Goal: Transaction & Acquisition: Book appointment/travel/reservation

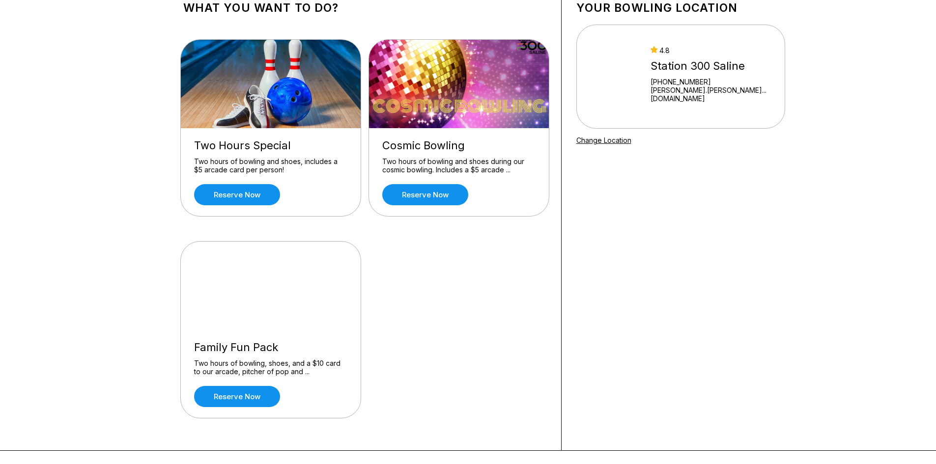
scroll to position [49, 0]
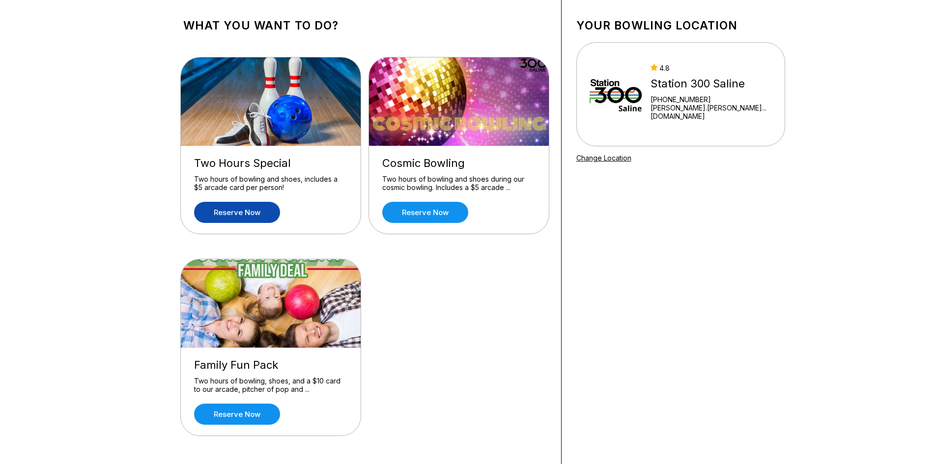
click at [241, 214] on link "Reserve now" at bounding box center [237, 212] width 86 height 21
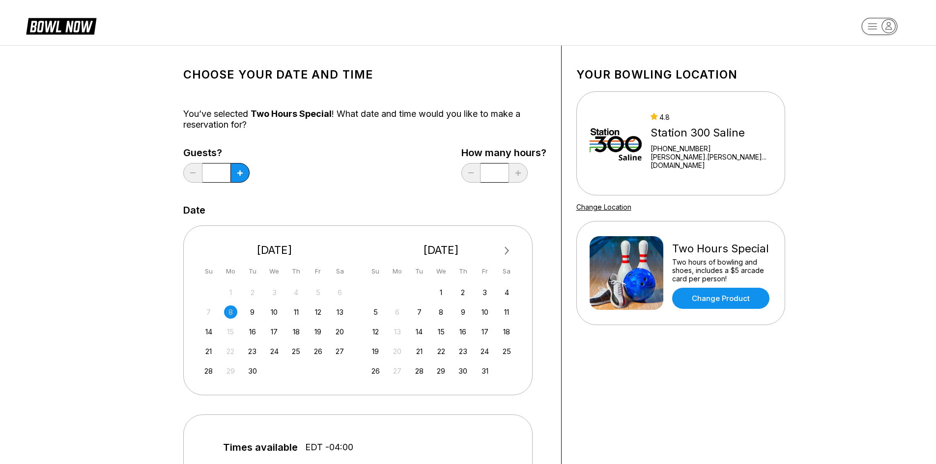
click at [509, 249] on button "Next Month" at bounding box center [507, 251] width 16 height 16
click at [318, 311] on div "12" at bounding box center [317, 311] width 13 height 13
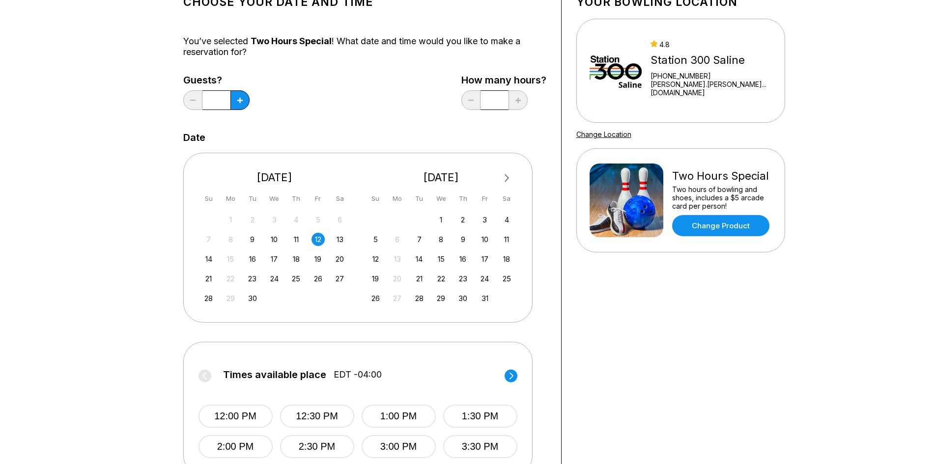
scroll to position [147, 0]
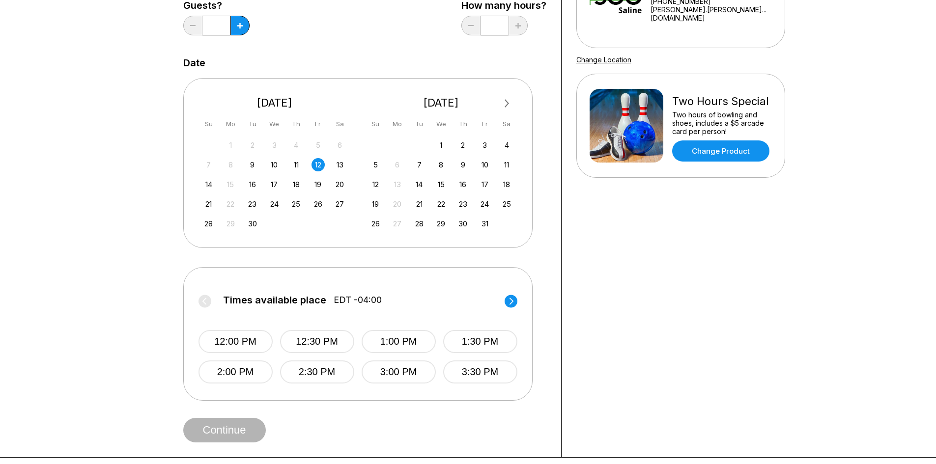
click at [514, 298] on circle at bounding box center [510, 301] width 13 height 13
click at [251, 336] on button "4:00 PM" at bounding box center [235, 341] width 74 height 23
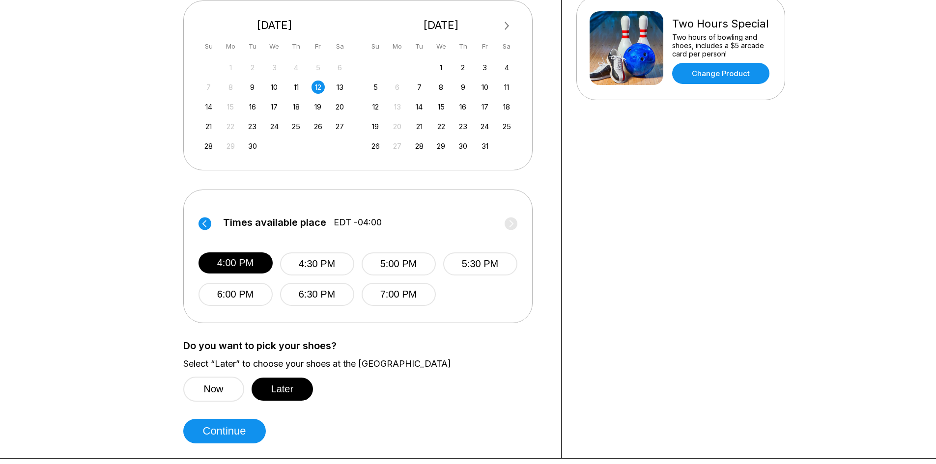
scroll to position [196, 0]
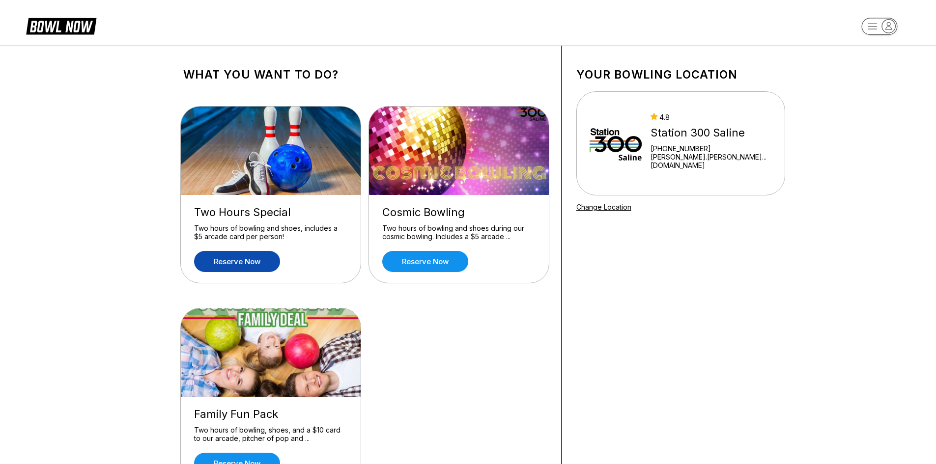
click at [266, 254] on link "Reserve now" at bounding box center [237, 261] width 86 height 21
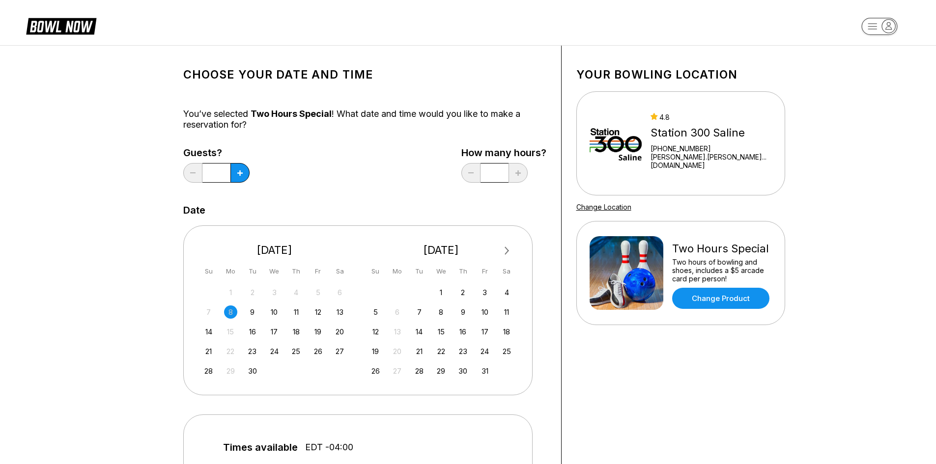
click at [325, 314] on div "7 8 9 10 11 12 13" at bounding box center [274, 311] width 147 height 15
click at [323, 313] on div "12" at bounding box center [317, 311] width 13 height 13
click at [239, 175] on icon at bounding box center [239, 172] width 5 height 5
type input "*"
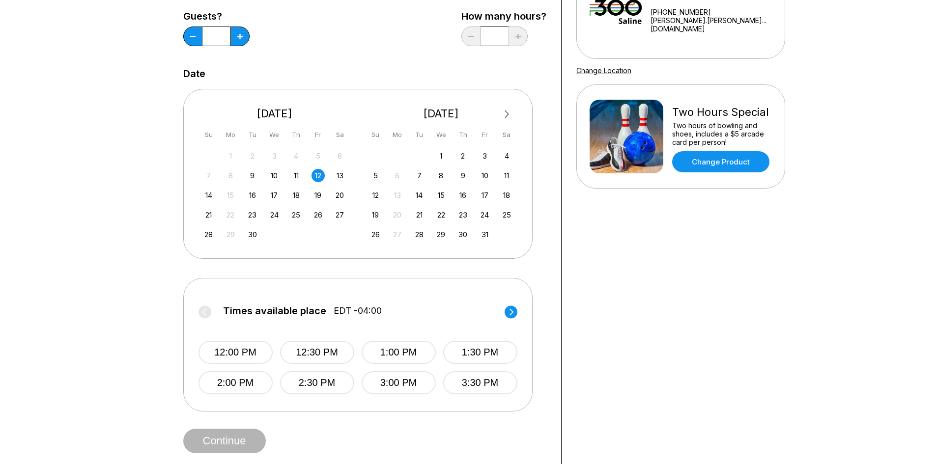
scroll to position [147, 0]
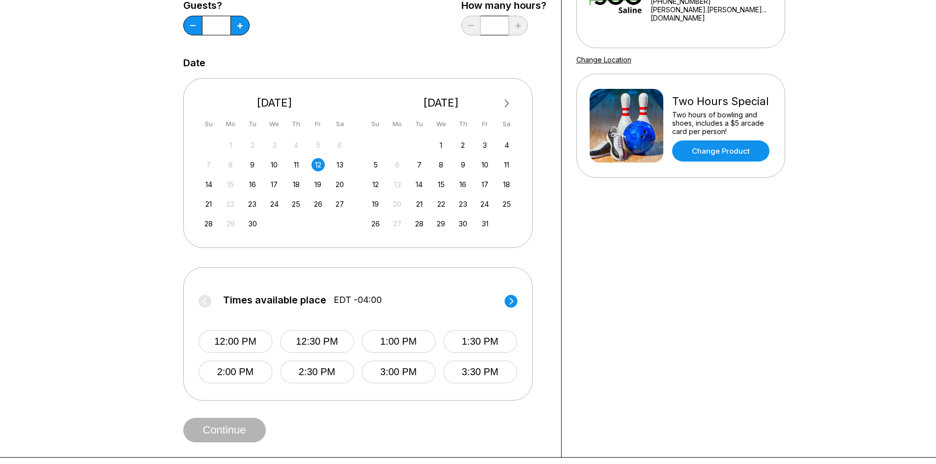
click at [509, 306] on circle at bounding box center [510, 301] width 13 height 13
click at [203, 299] on circle at bounding box center [204, 301] width 13 height 13
click at [503, 299] on label "Times available place EDT -04:00" at bounding box center [357, 303] width 319 height 16
click at [504, 299] on icon at bounding box center [510, 301] width 13 height 13
click at [251, 334] on button "4:00 PM" at bounding box center [236, 341] width 74 height 23
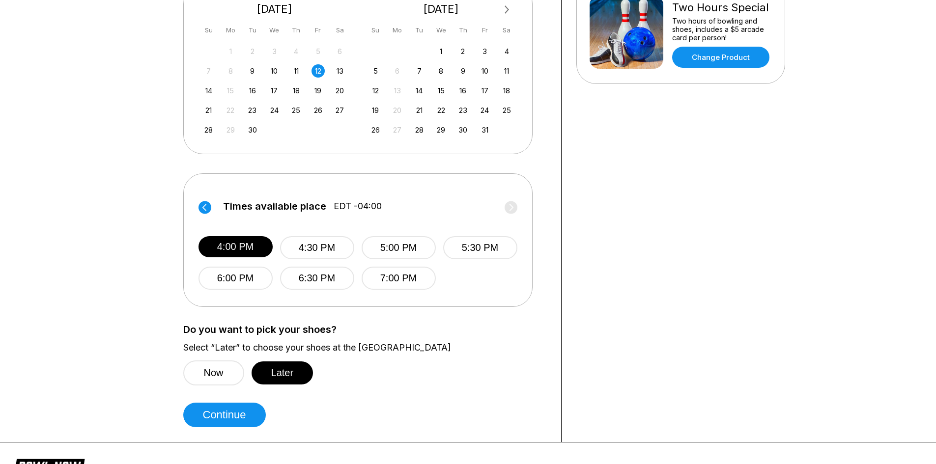
scroll to position [344, 0]
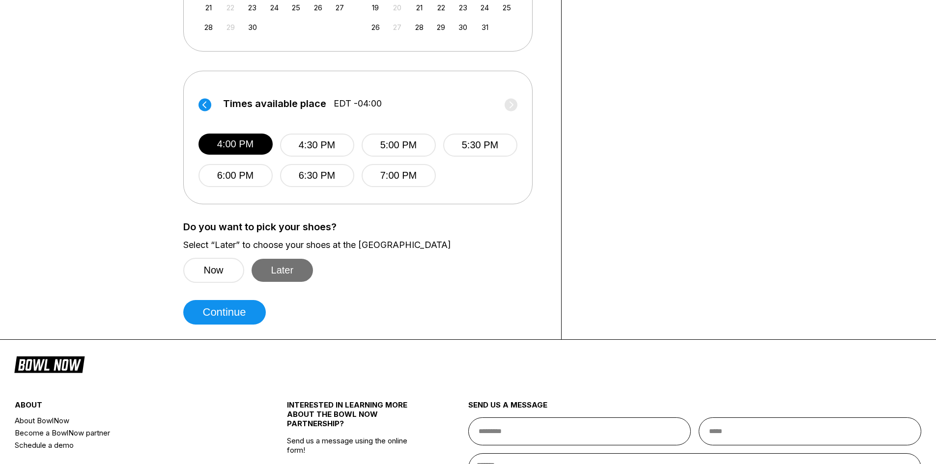
click at [282, 272] on button "Later" at bounding box center [282, 270] width 62 height 23
click at [239, 308] on button "Continue" at bounding box center [224, 312] width 83 height 25
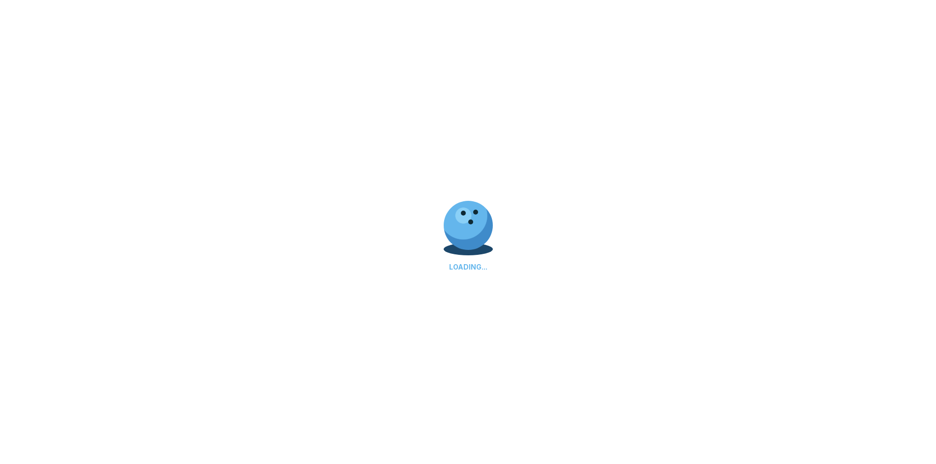
select select "**"
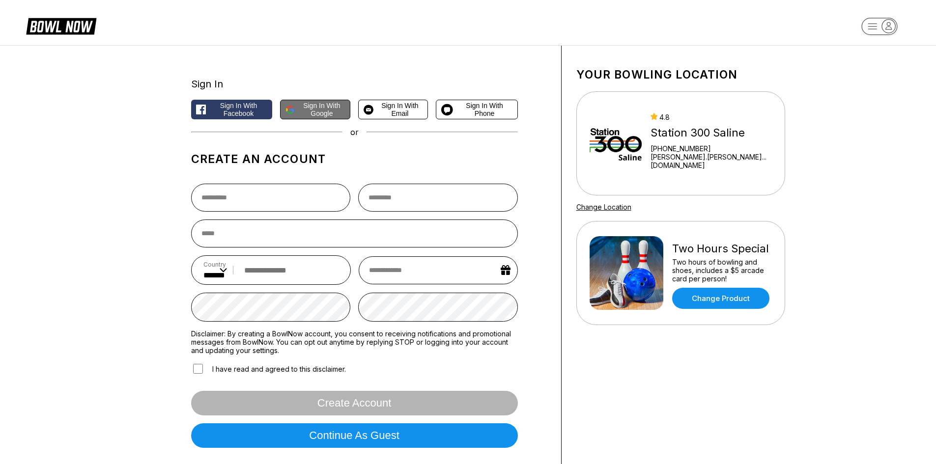
click at [312, 112] on span "Sign in with Google" at bounding box center [322, 110] width 46 height 16
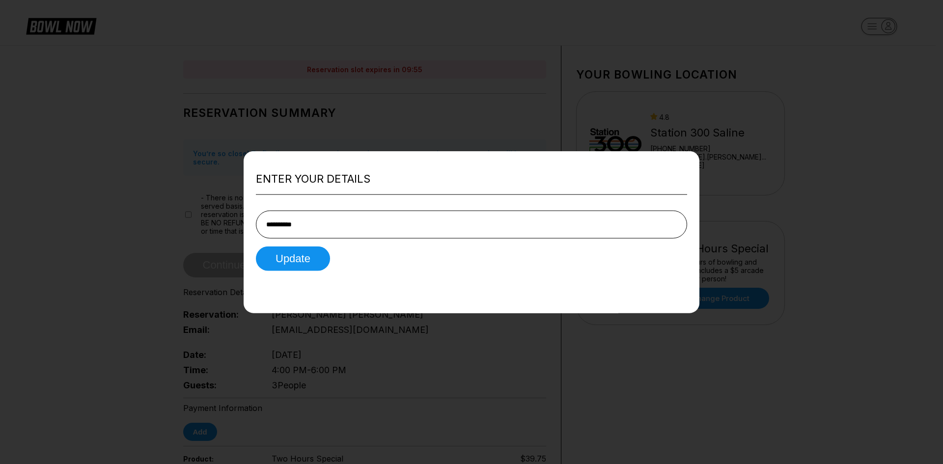
type input "**********"
click at [256, 247] on button "Update" at bounding box center [293, 259] width 74 height 25
